Goal: Task Accomplishment & Management: Manage account settings

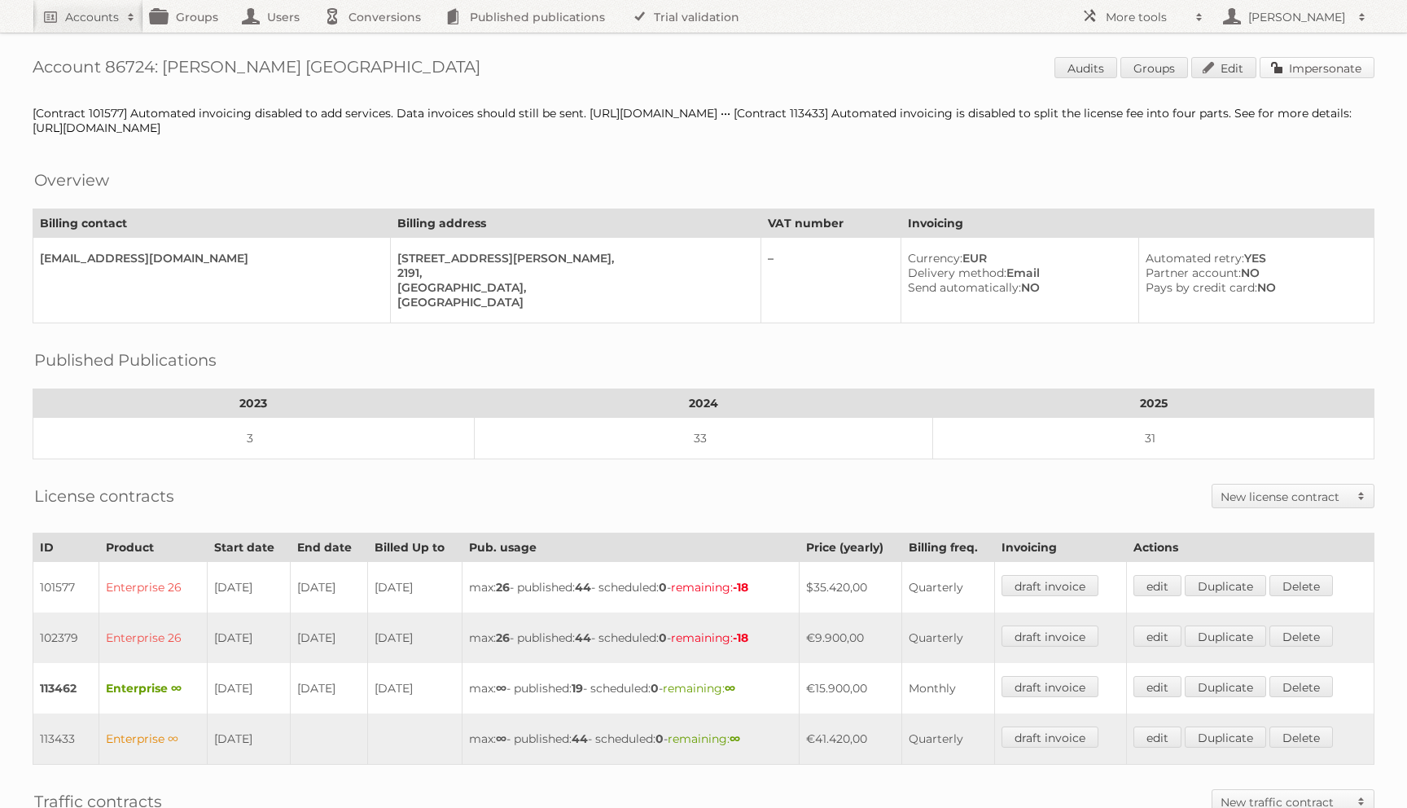
click at [1311, 70] on link "Impersonate" at bounding box center [1316, 67] width 115 height 21
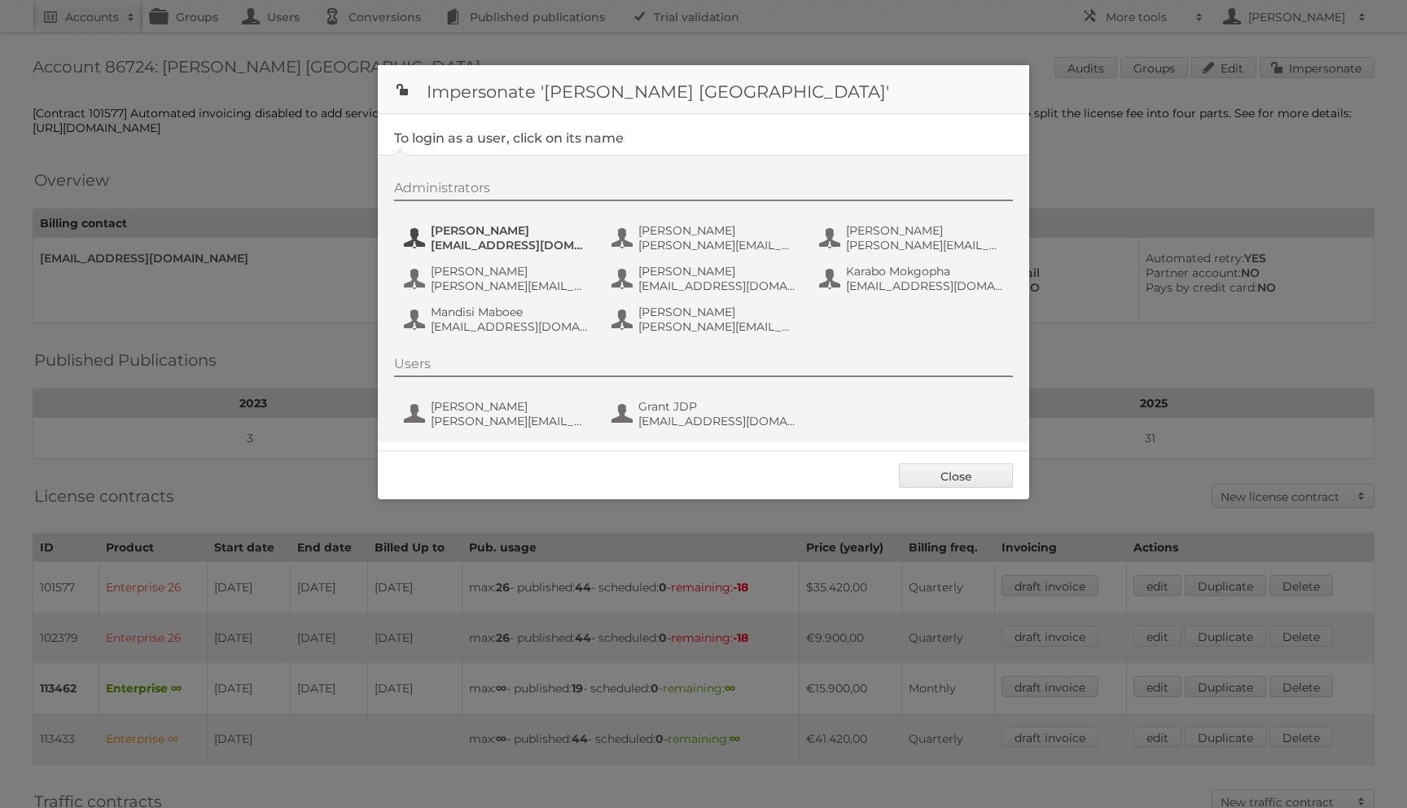
click at [448, 239] on span "amukelani.baloyi@leroymerlin.co.za" at bounding box center [510, 245] width 158 height 15
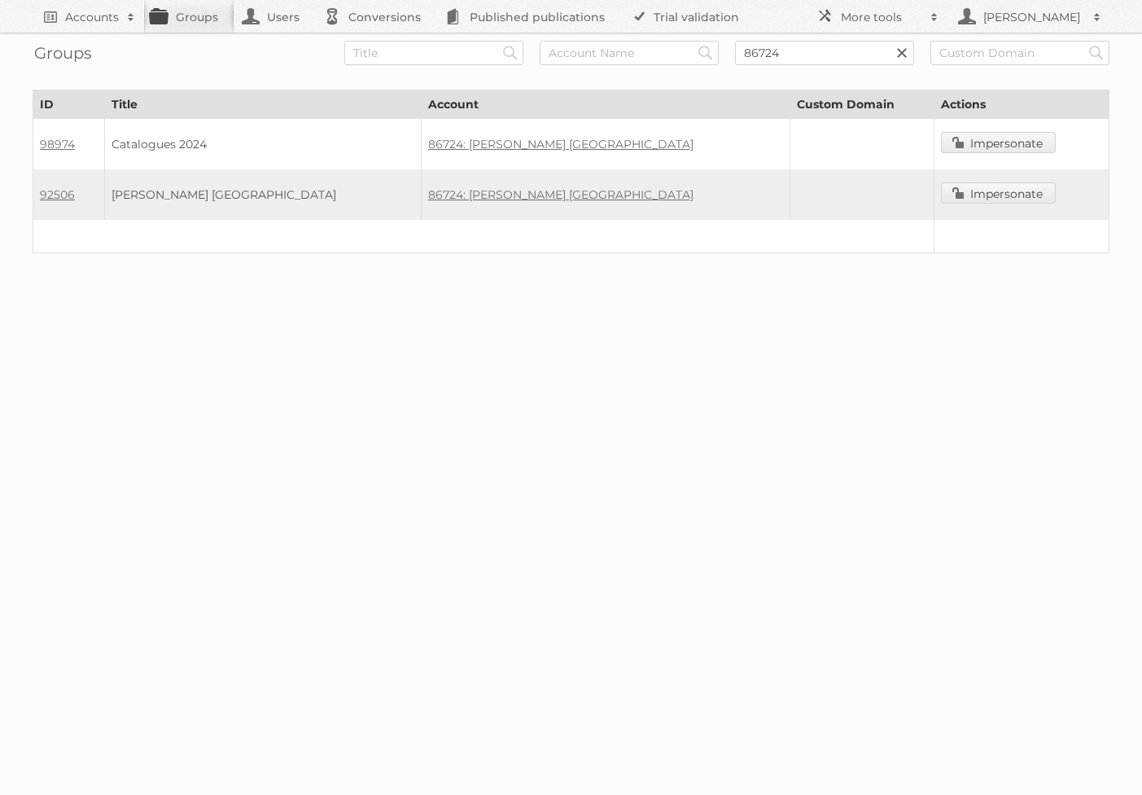
click at [105, 198] on td "92506" at bounding box center [69, 194] width 72 height 50
drag, startPoint x: 83, startPoint y: 196, endPoint x: 37, endPoint y: 195, distance: 46.4
click at [37, 195] on td "92506" at bounding box center [69, 194] width 72 height 50
copy link "92506"
click at [96, 204] on td "92506" at bounding box center [69, 194] width 72 height 50
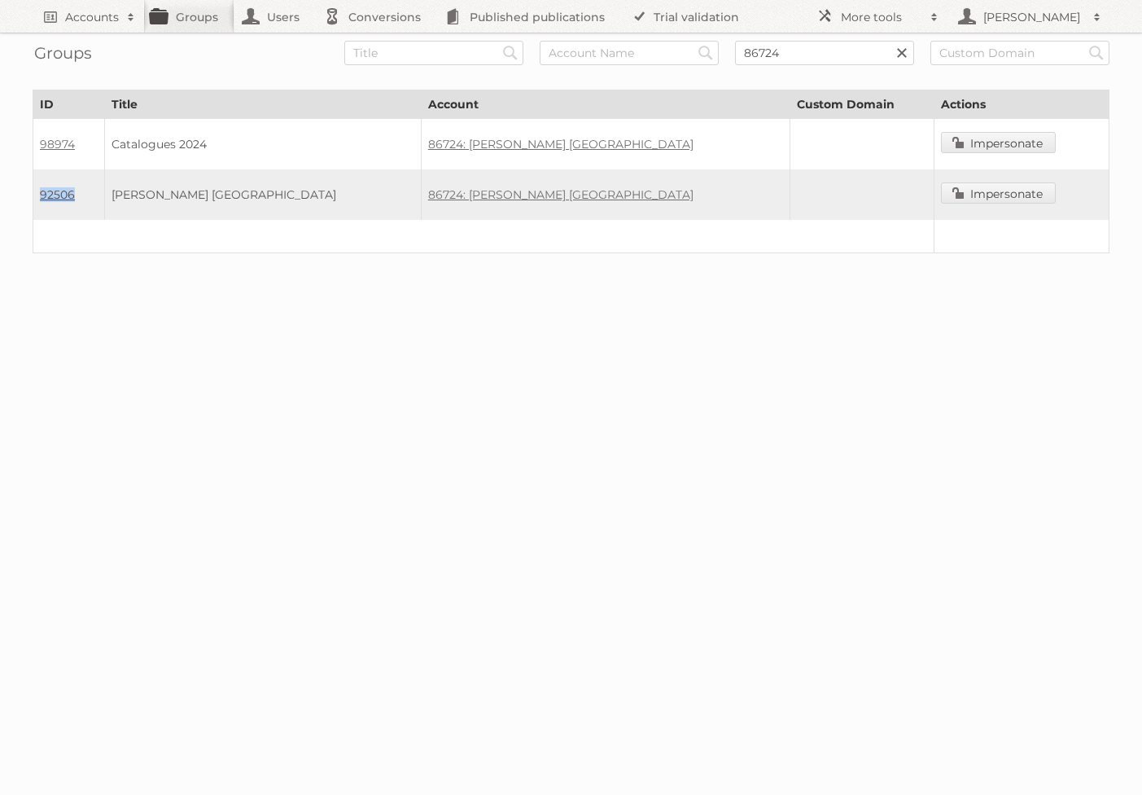
drag, startPoint x: 87, startPoint y: 199, endPoint x: 42, endPoint y: 198, distance: 45.6
click at [42, 198] on td "92506" at bounding box center [69, 194] width 72 height 50
copy link "92506"
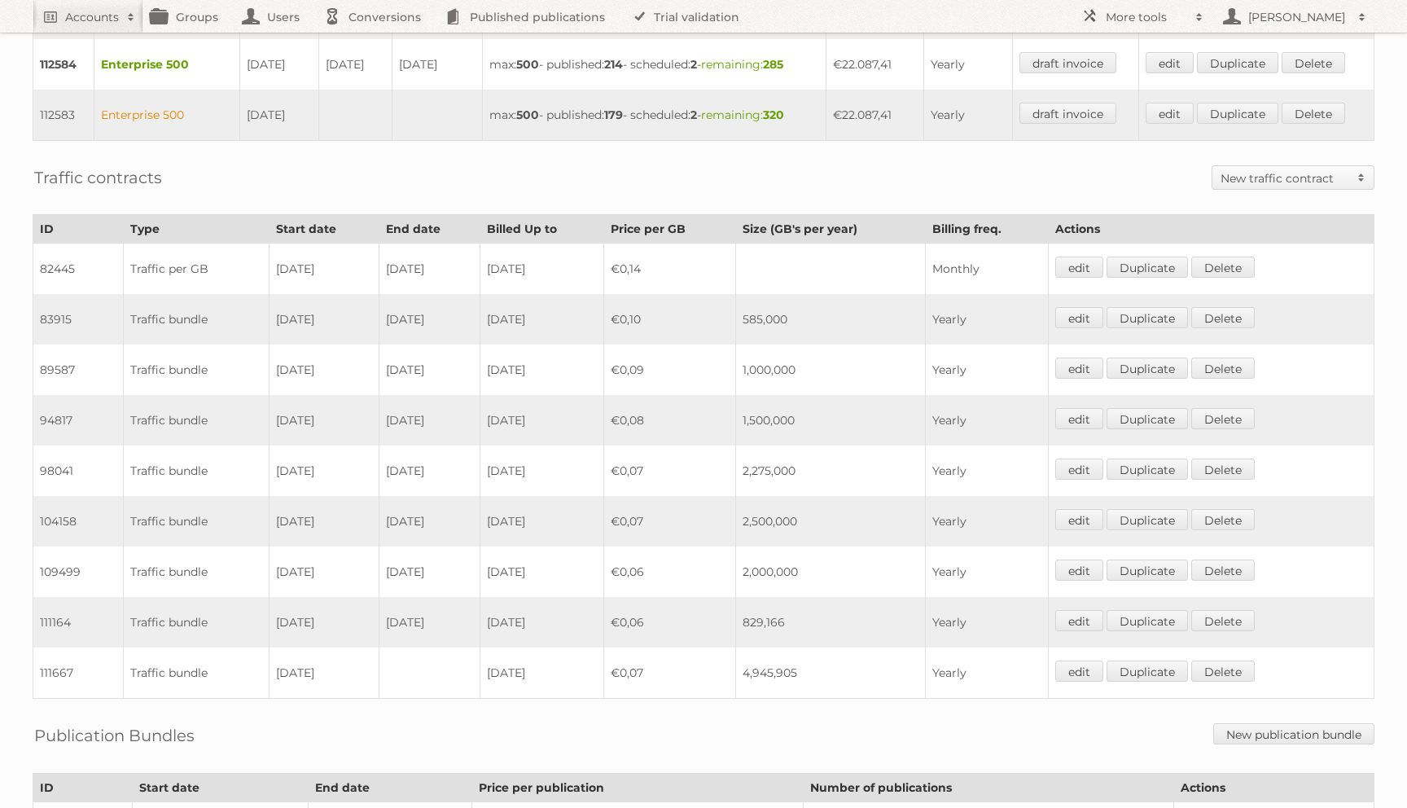
scroll to position [945, 0]
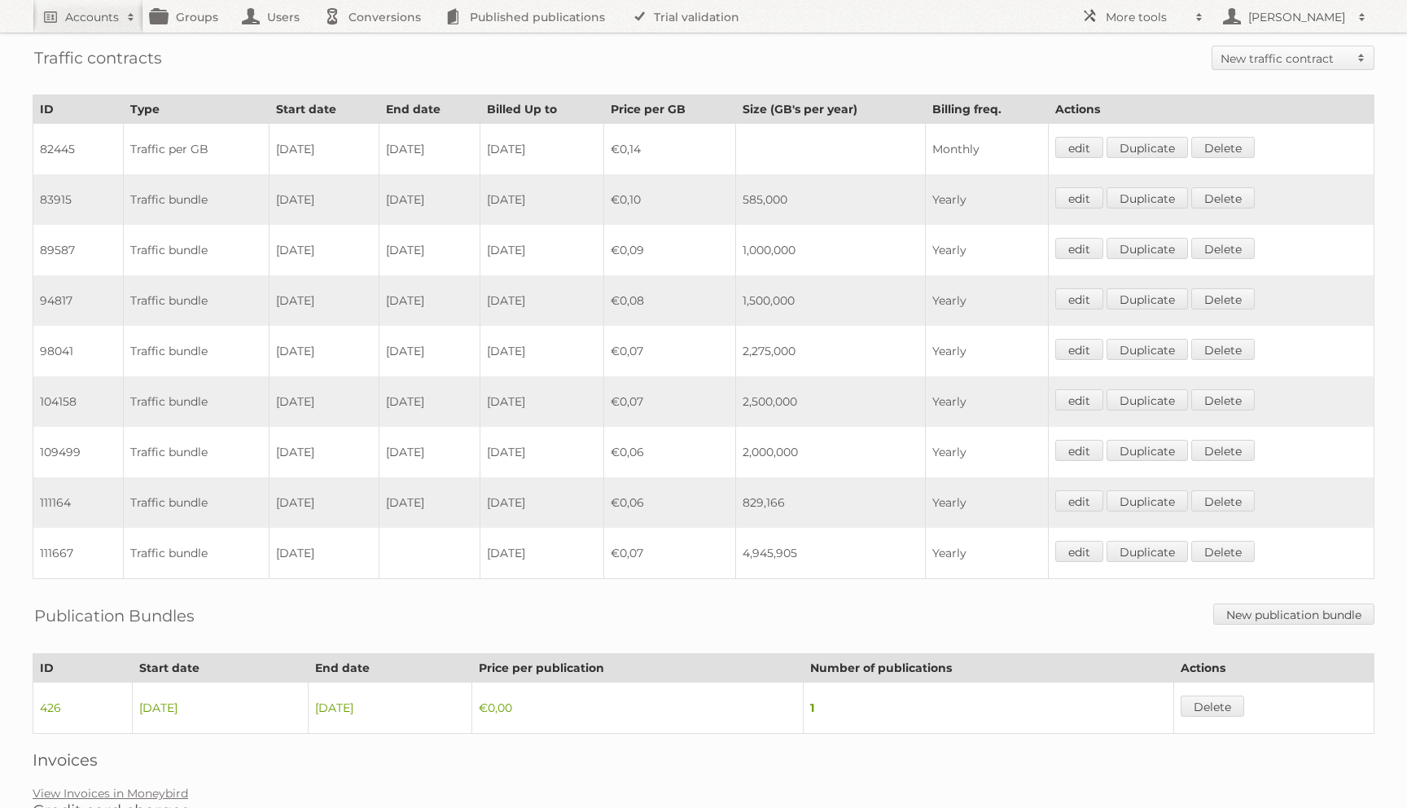
drag, startPoint x: 829, startPoint y: 406, endPoint x: 612, endPoint y: 404, distance: 216.5
click at [612, 404] on tr "104158 Traffic bundle 18-11-2023 28-05-2024 2024-11-17 €0,07 2,500,000 Yearly e…" at bounding box center [703, 401] width 1341 height 50
drag, startPoint x: 461, startPoint y: 446, endPoint x: 267, endPoint y: 447, distance: 193.7
click at [267, 447] on tr "109499 Traffic bundle 29-05-2024 17-11-2024 2025-05-28 €0,06 2,000,000 Yearly e…" at bounding box center [703, 452] width 1341 height 50
drag, startPoint x: 460, startPoint y: 495, endPoint x: 254, endPoint y: 486, distance: 206.1
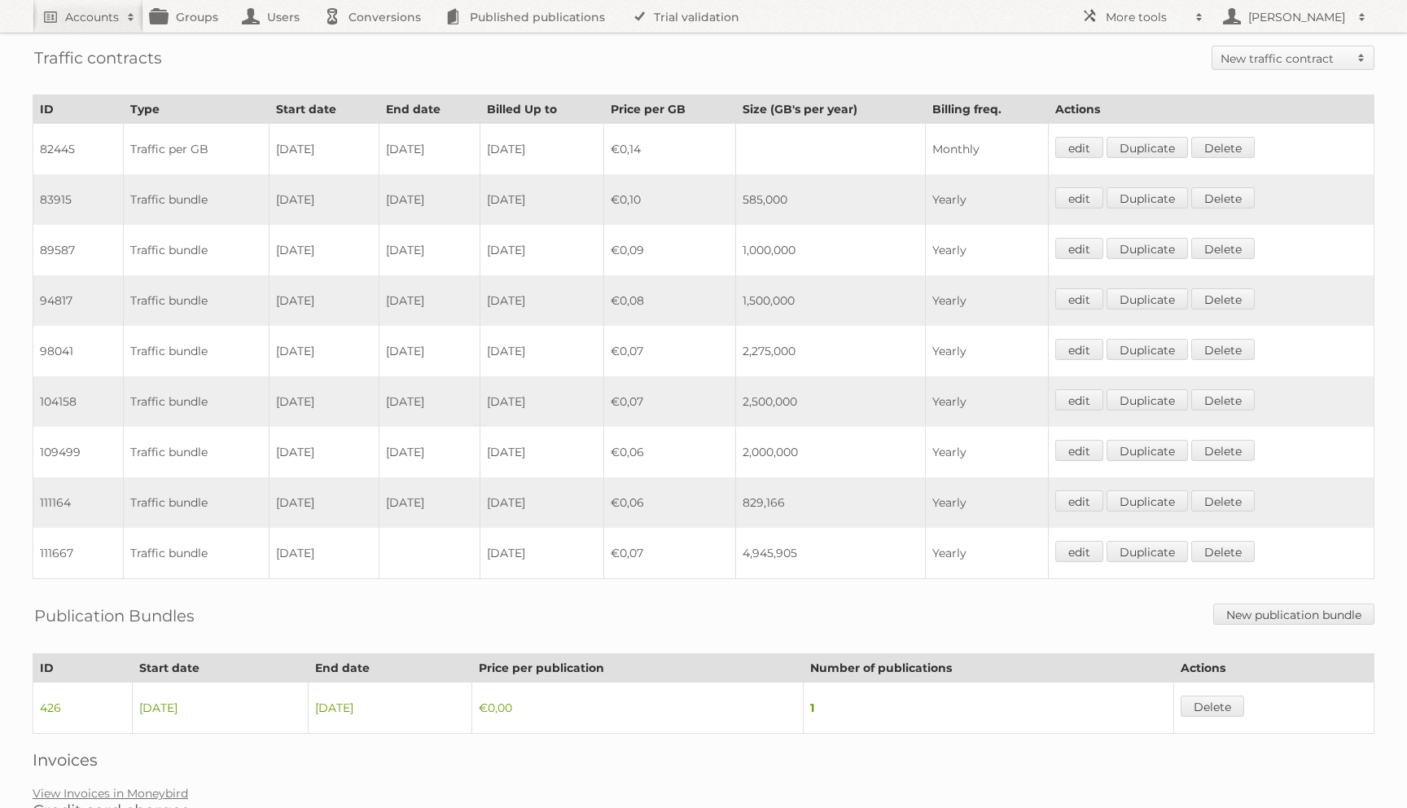
click at [254, 486] on tr "111164 Traffic bundle 18-11-2024 31-12-2024 2025-11-17 €0,06 829,166 Yearly edi…" at bounding box center [703, 502] width 1341 height 50
click at [394, 479] on td "31-12-2024" at bounding box center [429, 502] width 101 height 50
click at [463, 414] on td "28-05-2024" at bounding box center [429, 401] width 101 height 50
drag, startPoint x: 828, startPoint y: 457, endPoint x: 326, endPoint y: 456, distance: 501.4
click at [326, 456] on tr "109499 Traffic bundle 29-05-2024 17-11-2024 2025-05-28 €0,06 2,000,000 Yearly e…" at bounding box center [703, 452] width 1341 height 50
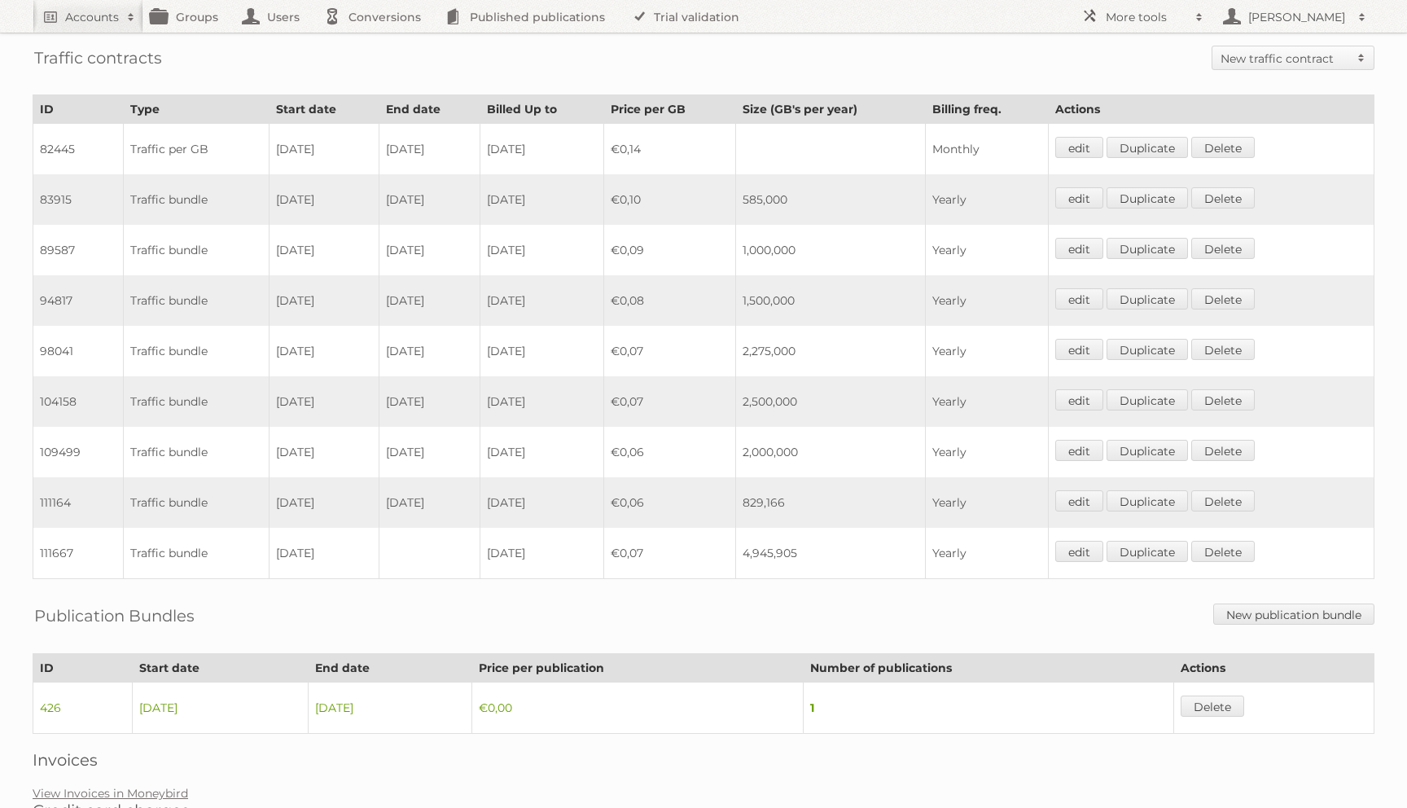
drag, startPoint x: 781, startPoint y: 497, endPoint x: 615, endPoint y: 497, distance: 166.1
click at [615, 497] on tr "111164 Traffic bundle 18-11-2024 31-12-2024 2025-11-17 €0,06 829,166 Yearly edi…" at bounding box center [703, 502] width 1341 height 50
click at [291, 436] on td "29-05-2024" at bounding box center [324, 452] width 110 height 50
drag, startPoint x: 314, startPoint y: 400, endPoint x: 366, endPoint y: 429, distance: 59.8
click at [366, 429] on tbody "82445 Traffic per GB 18-11-2019 31-01-2020 2020-04-17 €0,14 Monthly edit Duplic…" at bounding box center [703, 351] width 1341 height 455
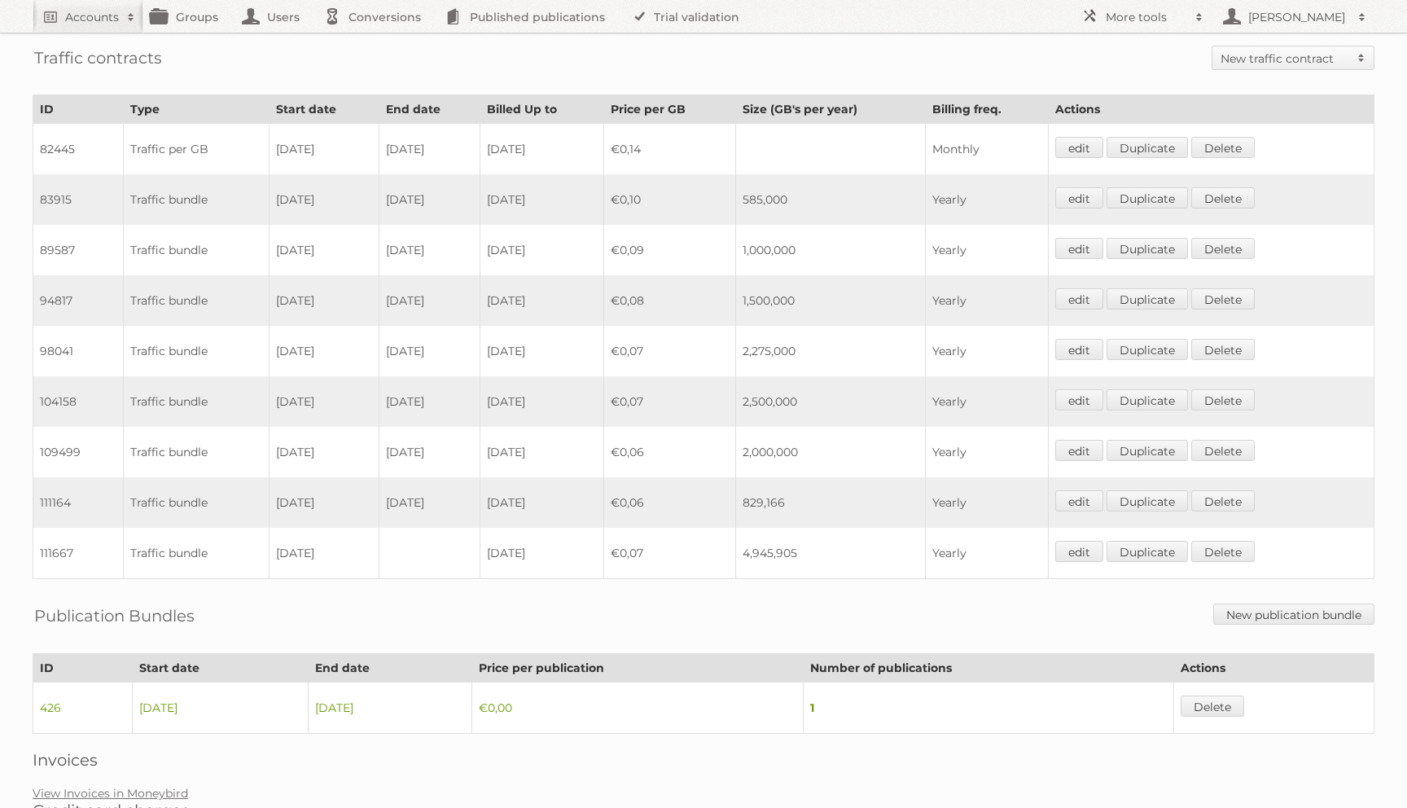
click at [372, 463] on td "29-05-2024" at bounding box center [324, 452] width 110 height 50
drag, startPoint x: 838, startPoint y: 401, endPoint x: 628, endPoint y: 401, distance: 209.2
click at [628, 401] on tr "104158 Traffic bundle 18-11-2023 28-05-2024 2024-11-17 €0,07 2,500,000 Yearly e…" at bounding box center [703, 401] width 1341 height 50
drag, startPoint x: 826, startPoint y: 457, endPoint x: 601, endPoint y: 456, distance: 225.5
click at [601, 456] on tr "109499 Traffic bundle 29-05-2024 17-11-2024 2025-05-28 €0,06 2,000,000 Yearly e…" at bounding box center [703, 452] width 1341 height 50
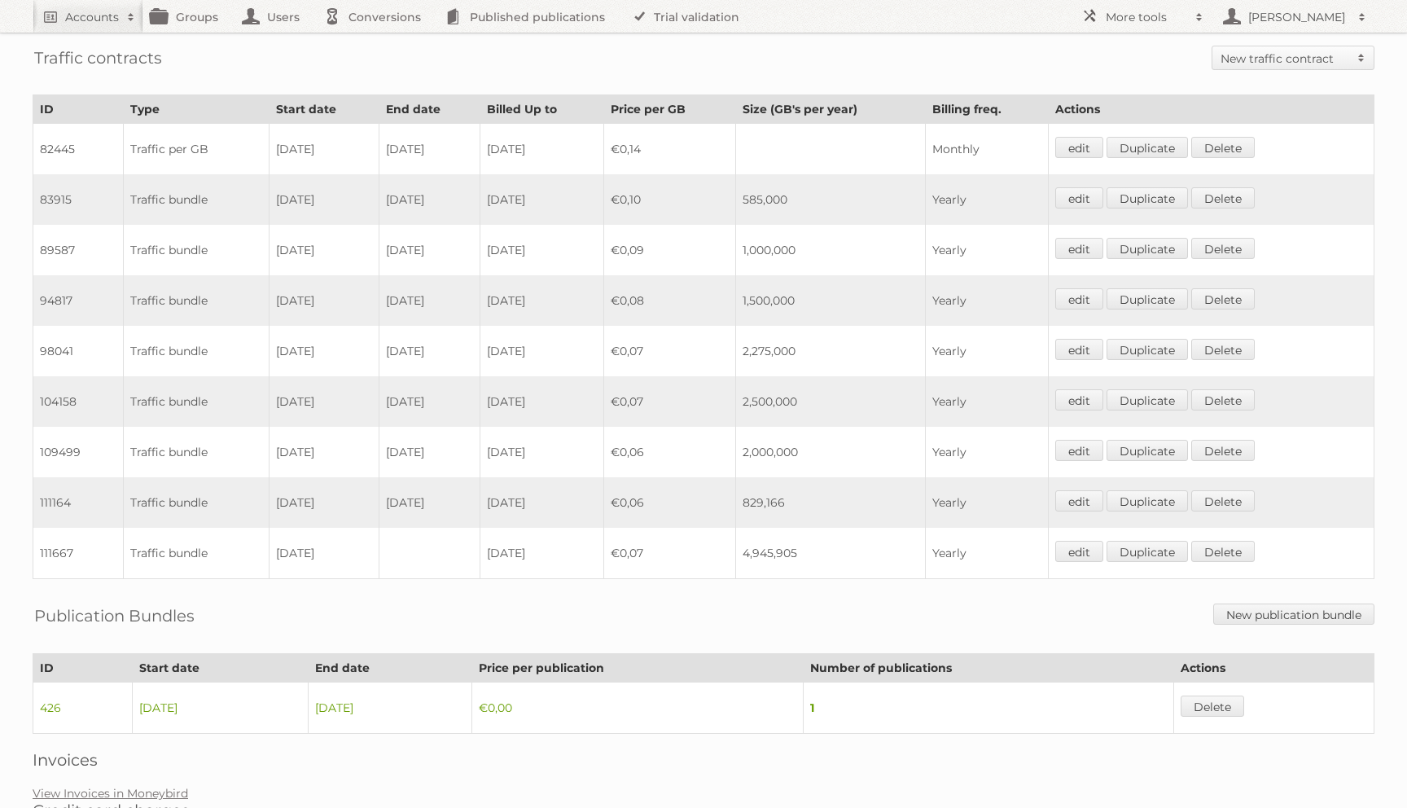
click at [856, 502] on td "829,166" at bounding box center [830, 502] width 190 height 50
click at [359, 379] on td "18-11-2023" at bounding box center [324, 401] width 110 height 50
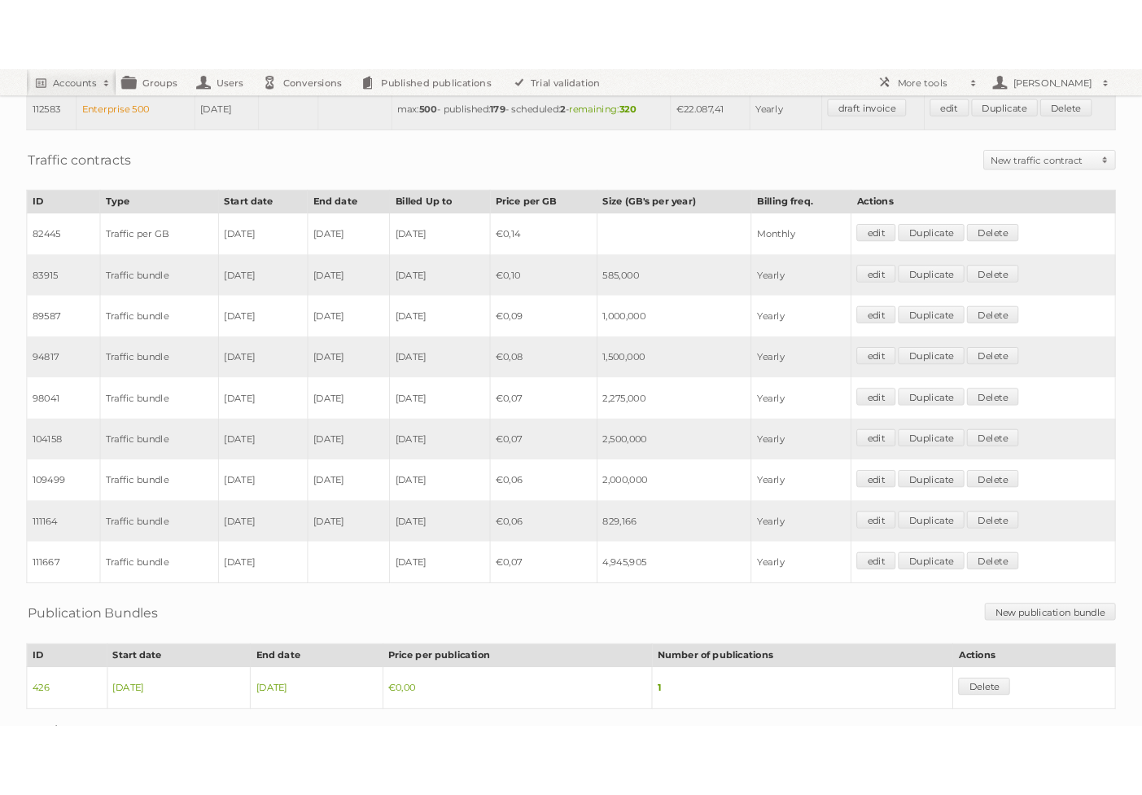
scroll to position [1075, 0]
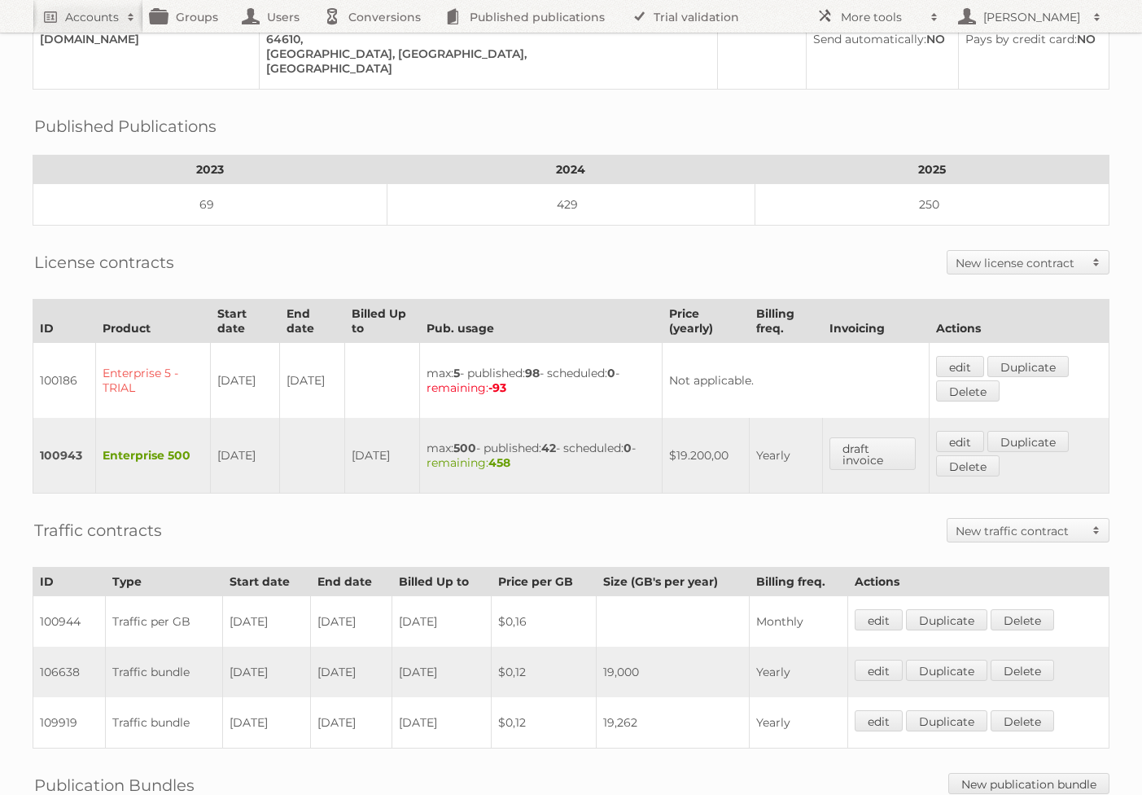
scroll to position [381, 0]
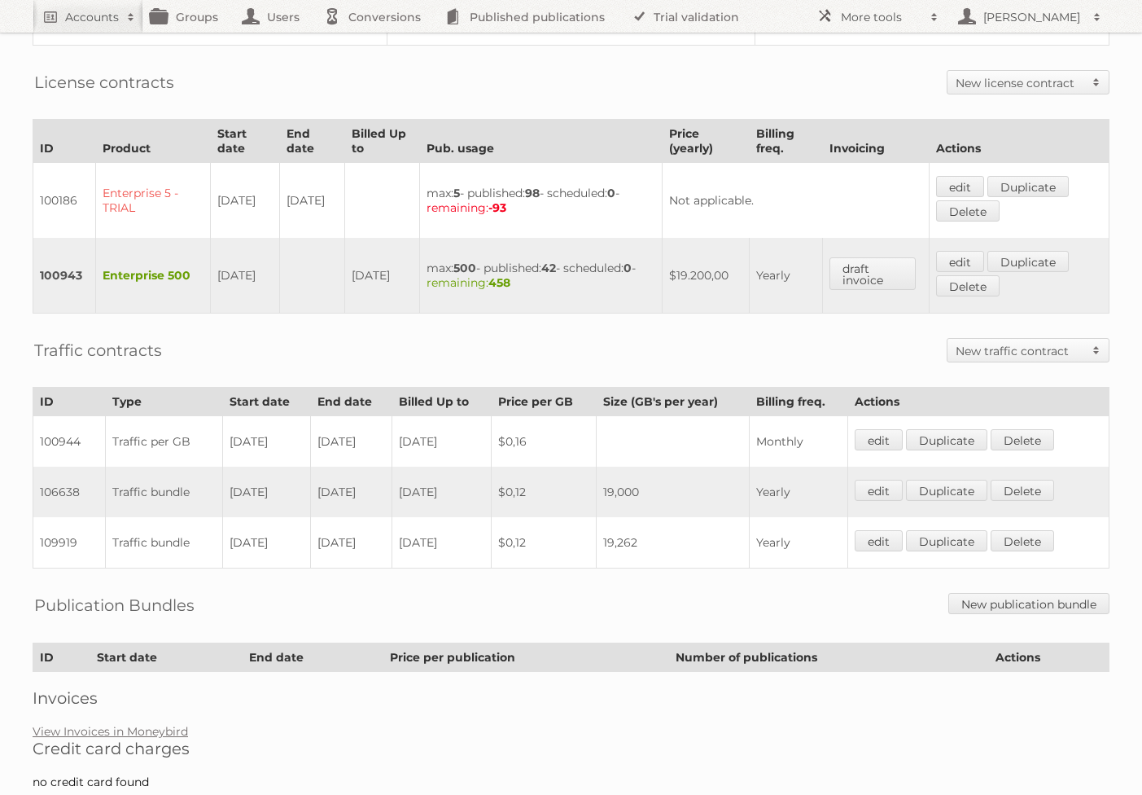
drag, startPoint x: 389, startPoint y: 410, endPoint x: 222, endPoint y: 392, distance: 167.9
click at [222, 416] on tr "100944 Traffic per GB 14-07-2023 29-02-2024 2024-03-13 $0,16 Monthly edit Dupli…" at bounding box center [571, 441] width 1076 height 51
click at [300, 466] on td "[DATE]" at bounding box center [266, 491] width 88 height 50
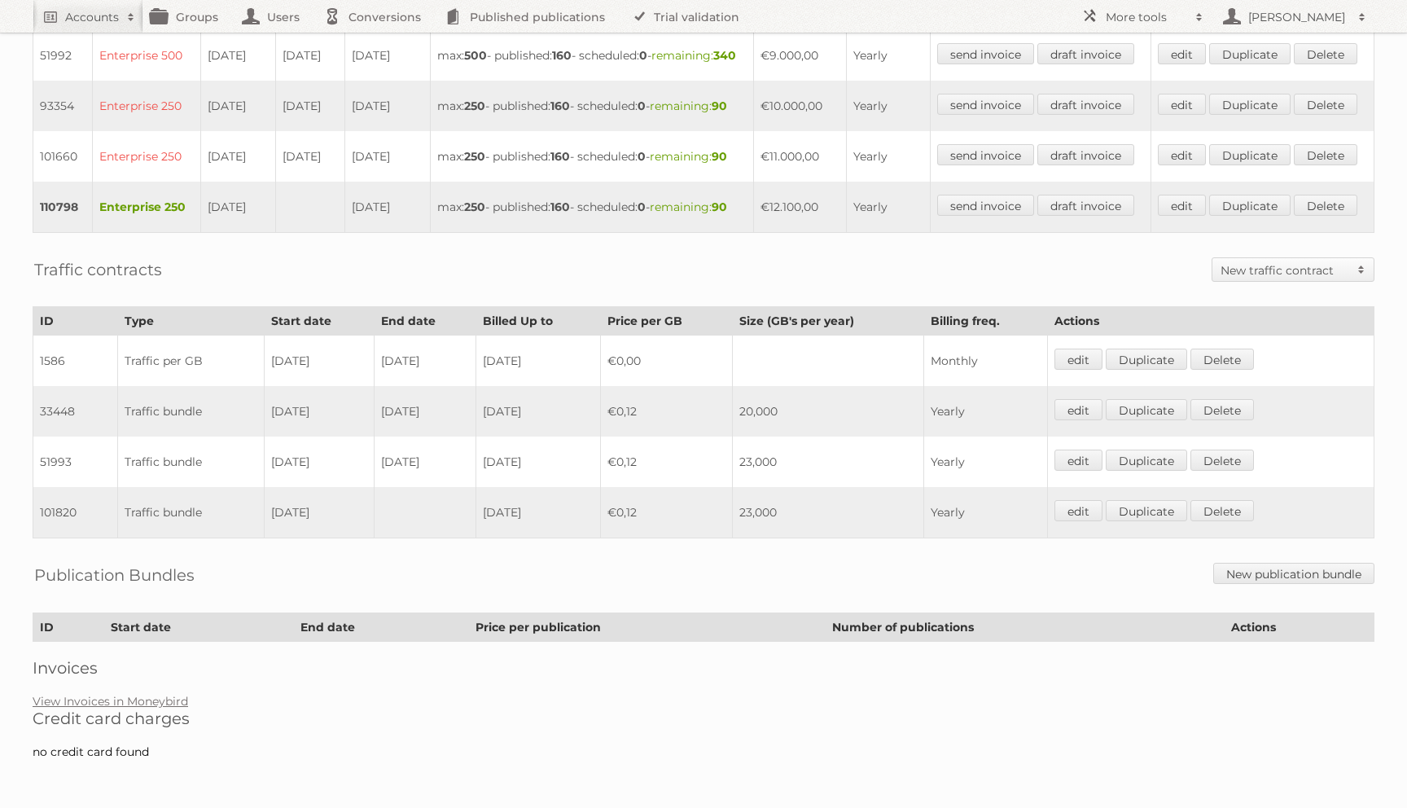
scroll to position [751, 0]
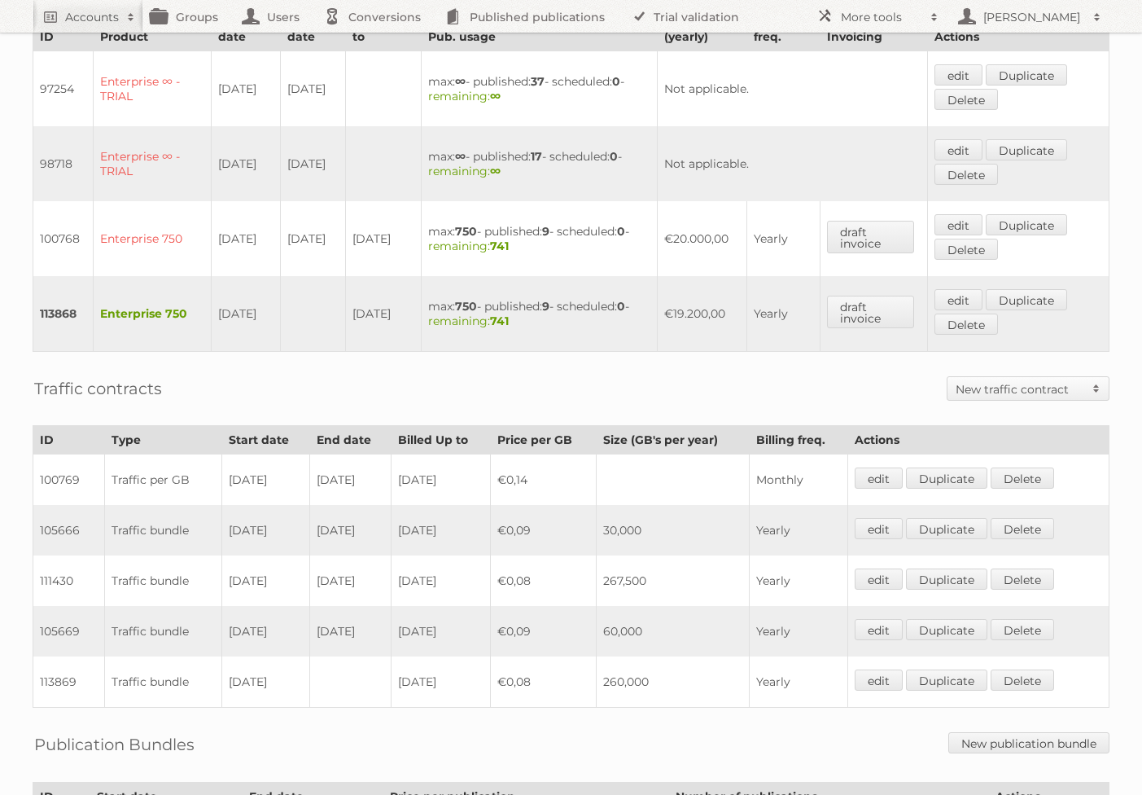
scroll to position [731, 0]
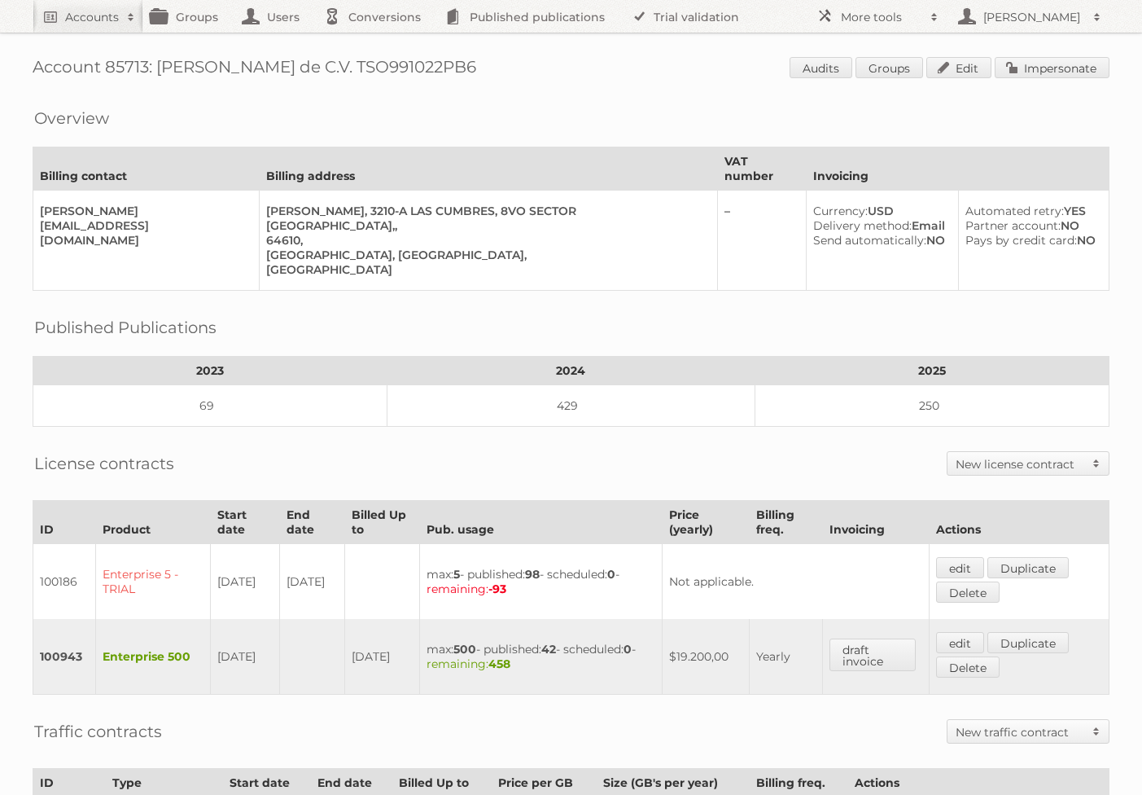
scroll to position [381, 0]
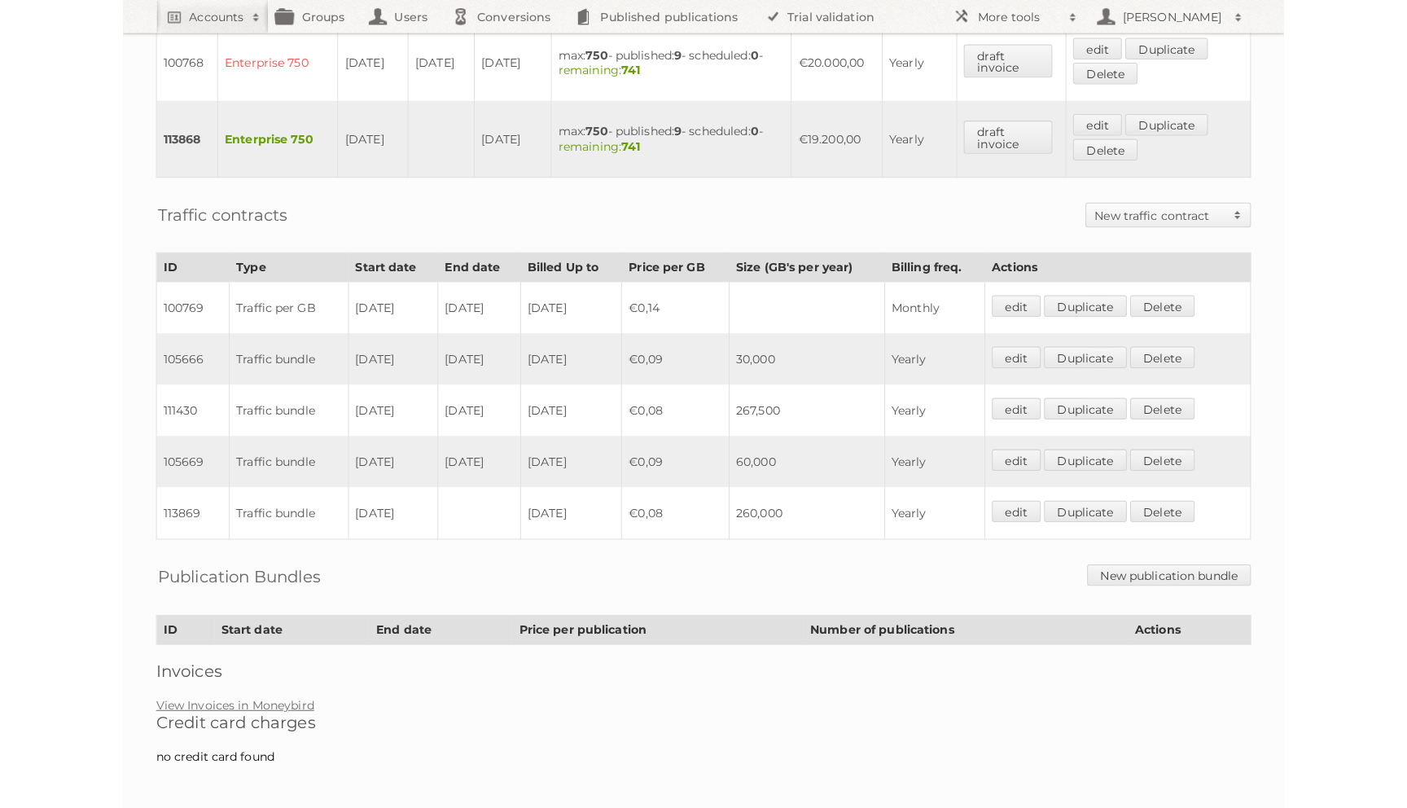
scroll to position [567, 0]
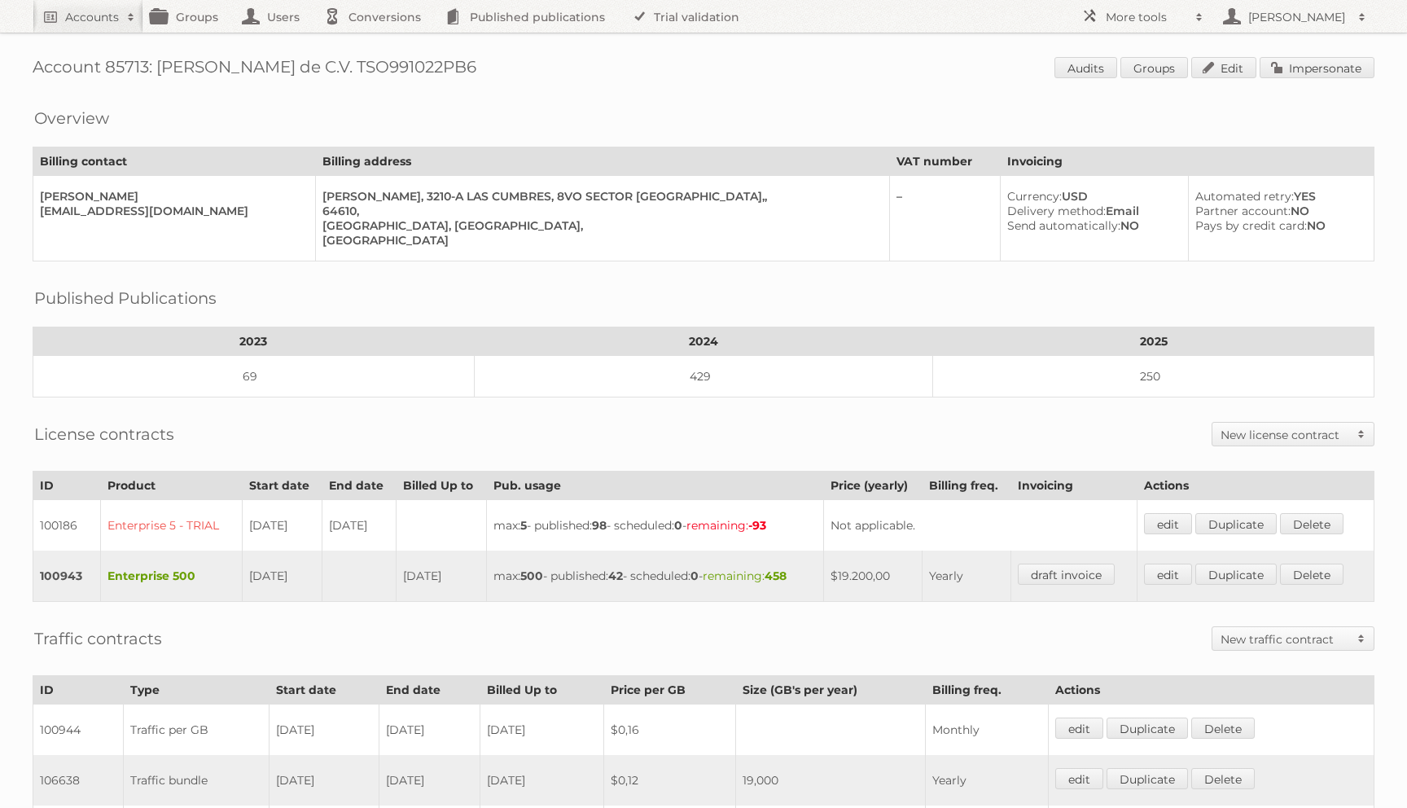
scroll to position [306, 0]
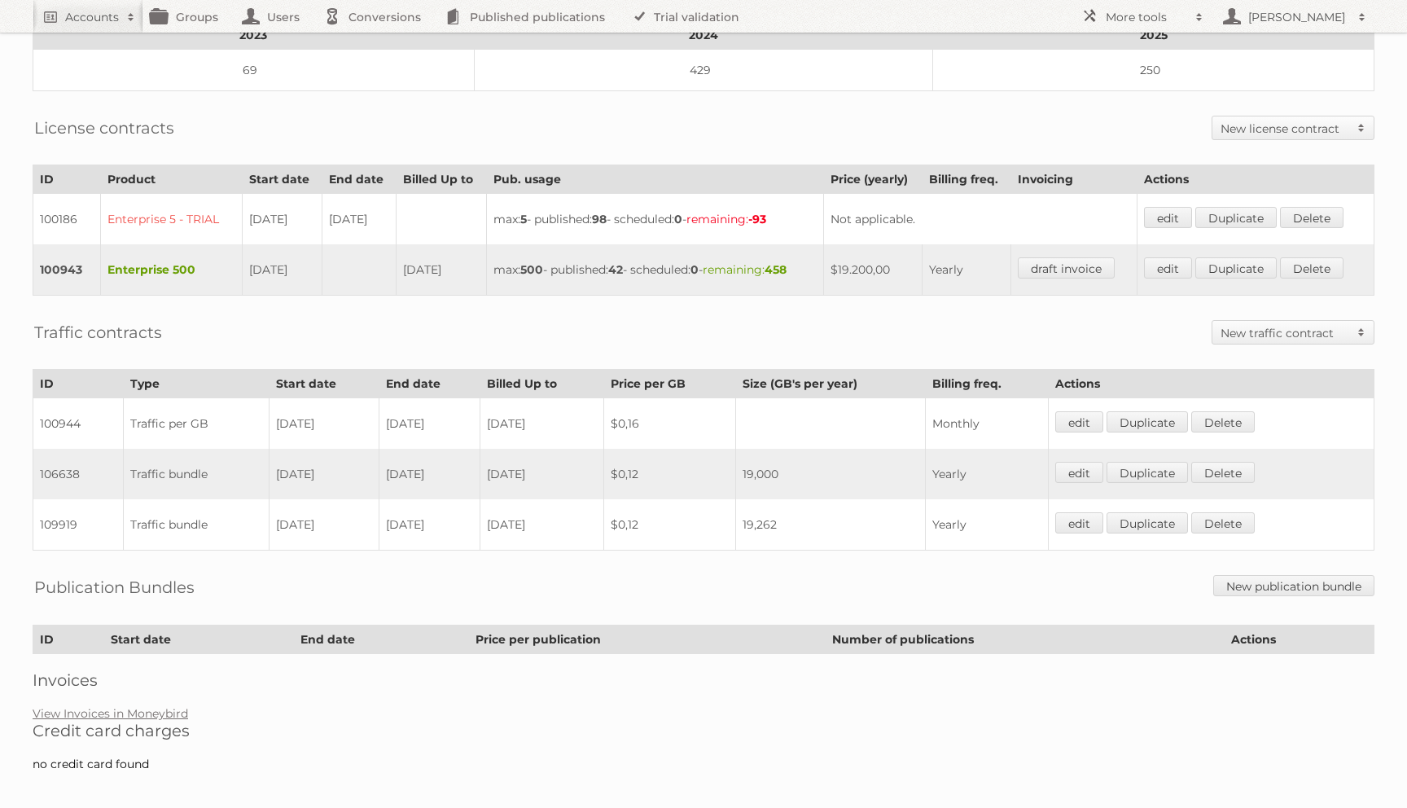
drag, startPoint x: 462, startPoint y: 467, endPoint x: 270, endPoint y: 464, distance: 191.3
click at [270, 464] on tr "106638 Traffic bundle 01-03-2024 28-02-2025 2025-02-28 $0,12 19,000 Yearly edit…" at bounding box center [703, 474] width 1341 height 50
drag, startPoint x: 444, startPoint y: 514, endPoint x: 297, endPoint y: 514, distance: 146.5
click at [297, 514] on tr "109919 Traffic bundle 01-03-2025 13-07-2025 2025-07-13 $0,12 19,262 Yearly edit…" at bounding box center [703, 524] width 1341 height 51
click at [479, 523] on td "13-07-2025" at bounding box center [429, 524] width 101 height 51
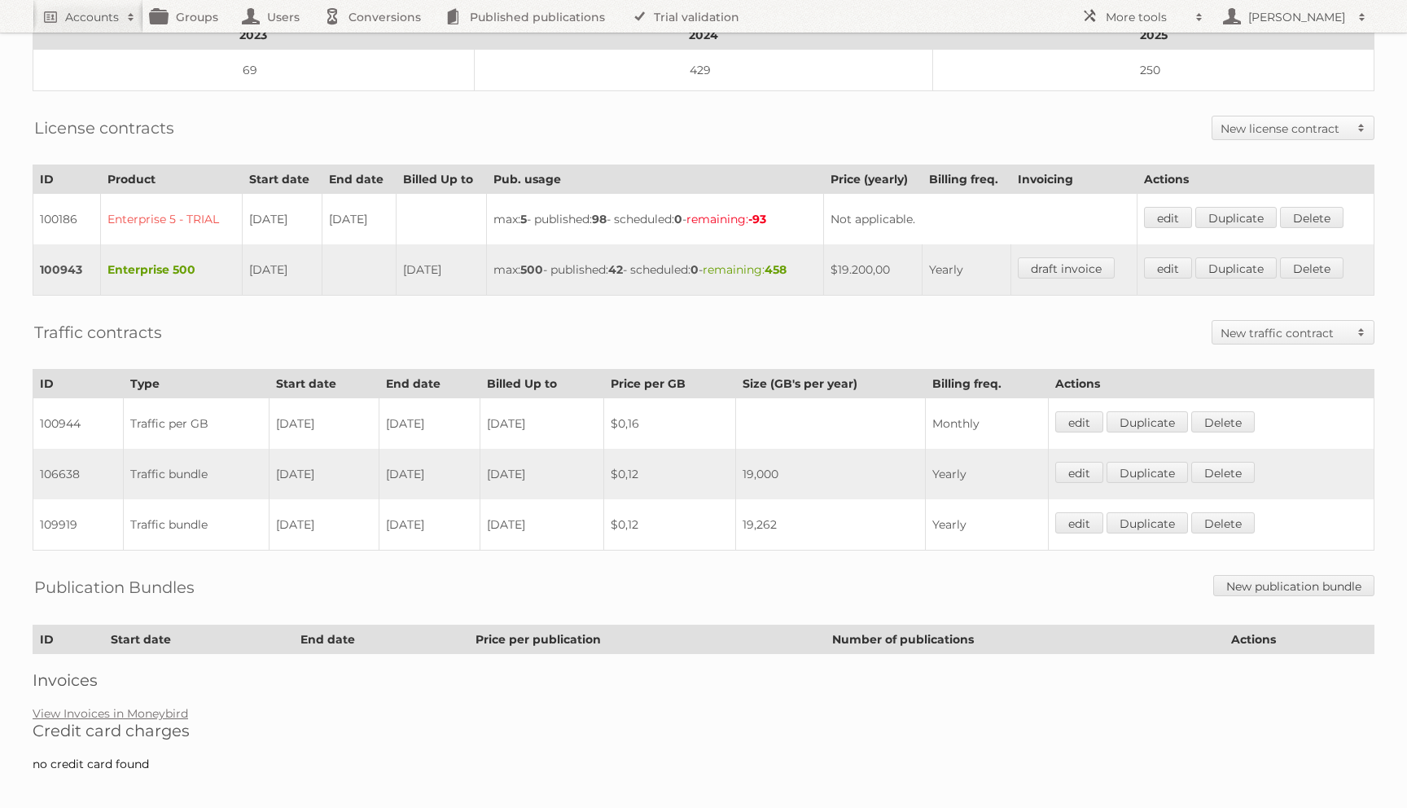
drag, startPoint x: 771, startPoint y: 466, endPoint x: 667, endPoint y: 466, distance: 104.2
click at [667, 466] on tr "106638 Traffic bundle 01-03-2024 28-02-2025 2025-02-28 $0,12 19,000 Yearly edit…" at bounding box center [703, 474] width 1341 height 50
drag, startPoint x: 337, startPoint y: 462, endPoint x: 304, endPoint y: 462, distance: 33.4
click at [304, 462] on td "01-03-2024" at bounding box center [324, 474] width 110 height 50
click at [819, 514] on td "19,262" at bounding box center [830, 524] width 190 height 51
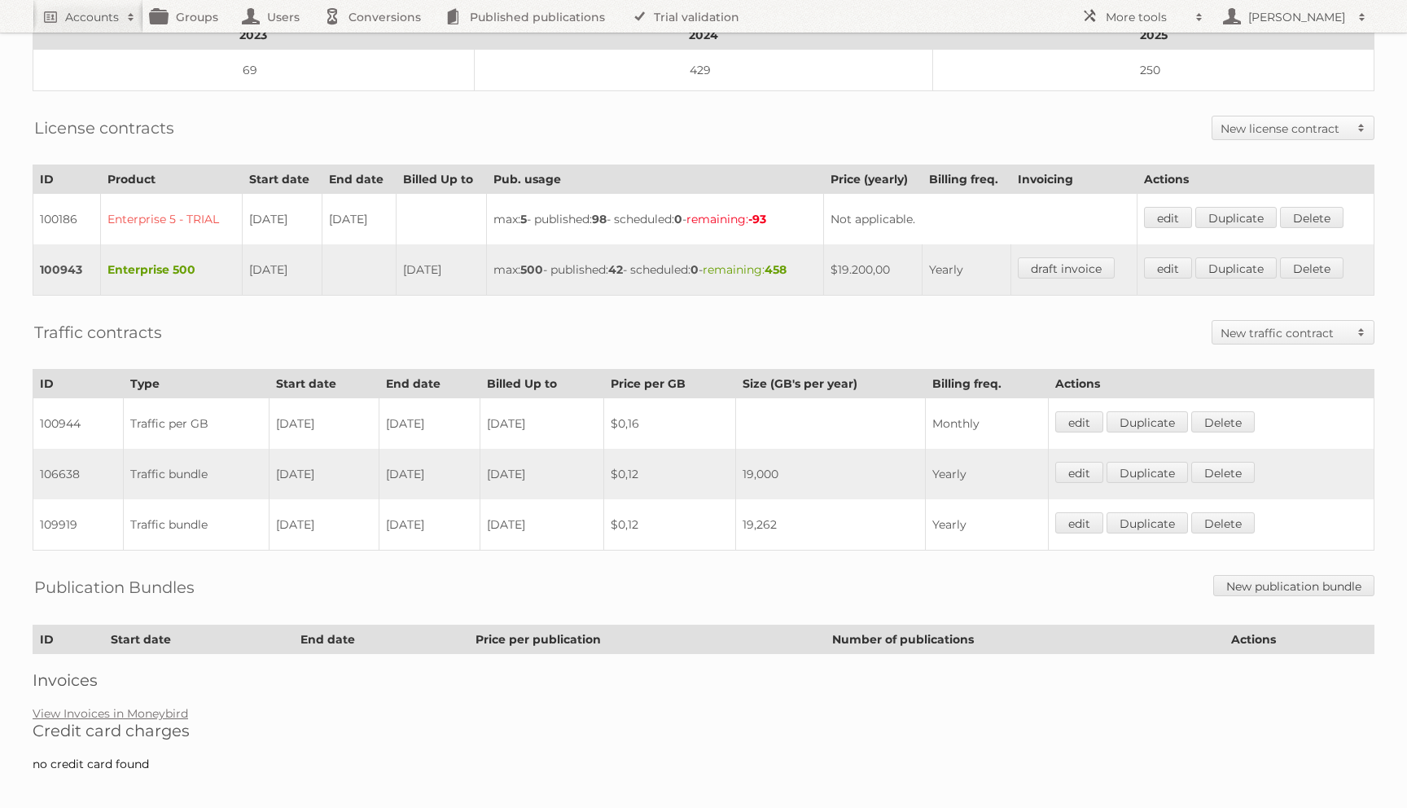
drag, startPoint x: 471, startPoint y: 517, endPoint x: 282, endPoint y: 506, distance: 189.2
click at [282, 506] on tr "109919 Traffic bundle 01-03-2025 13-07-2025 2025-07-13 $0,12 19,262 Yearly edit…" at bounding box center [703, 524] width 1341 height 51
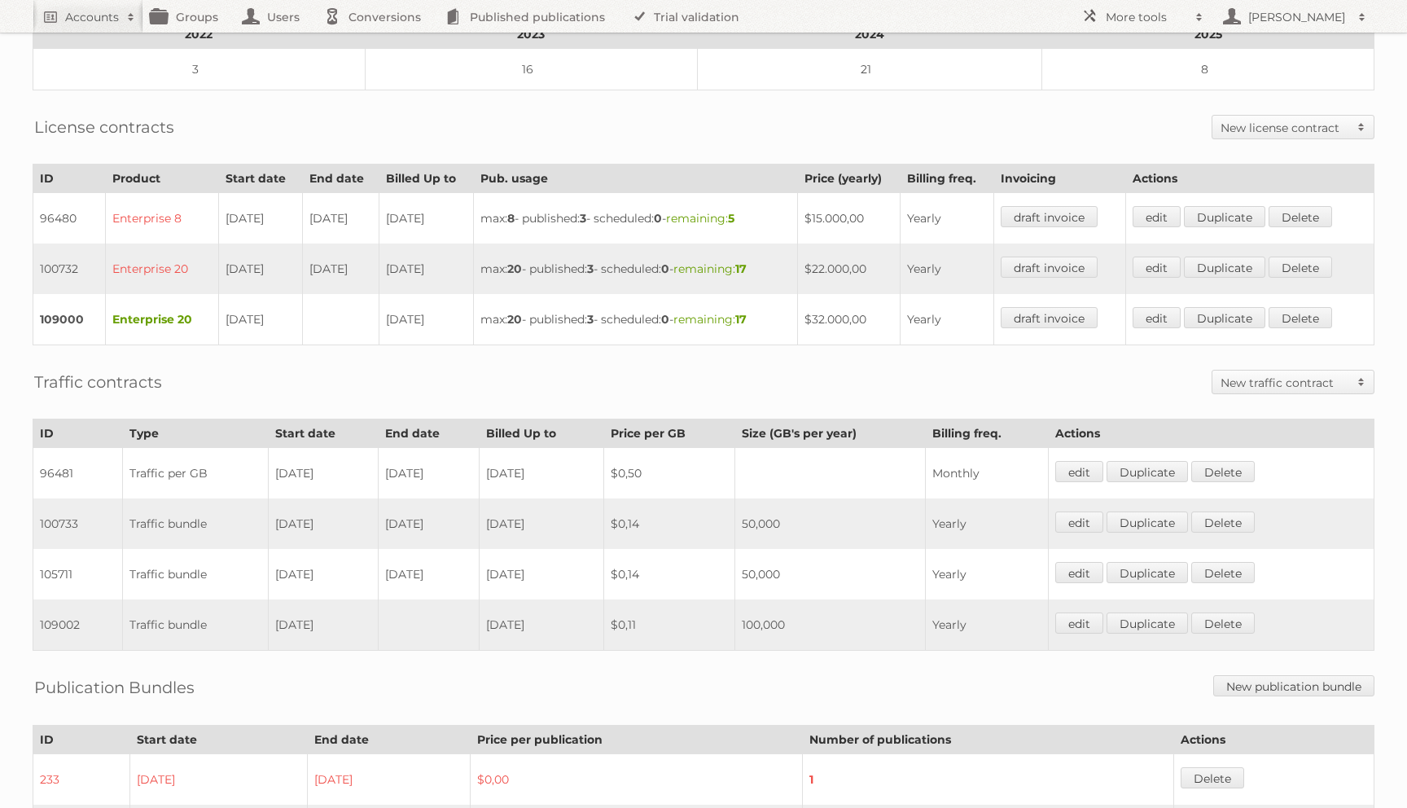
scroll to position [368, 0]
